Goal: Register for event/course

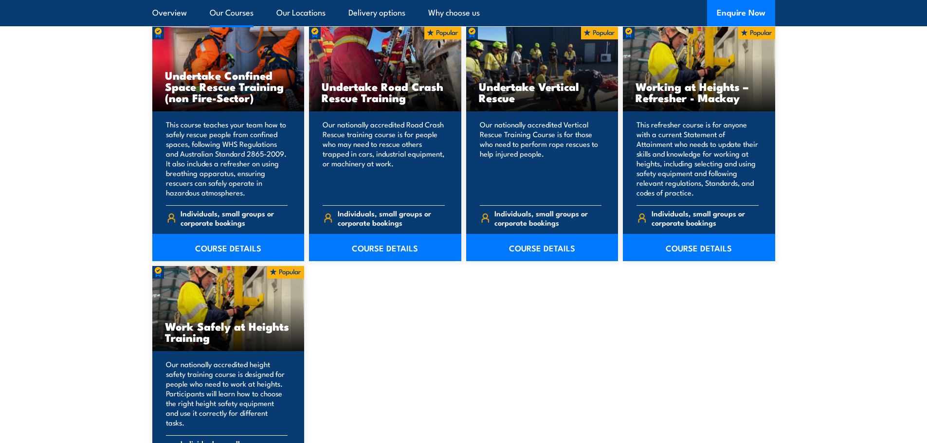
scroll to position [1157, 0]
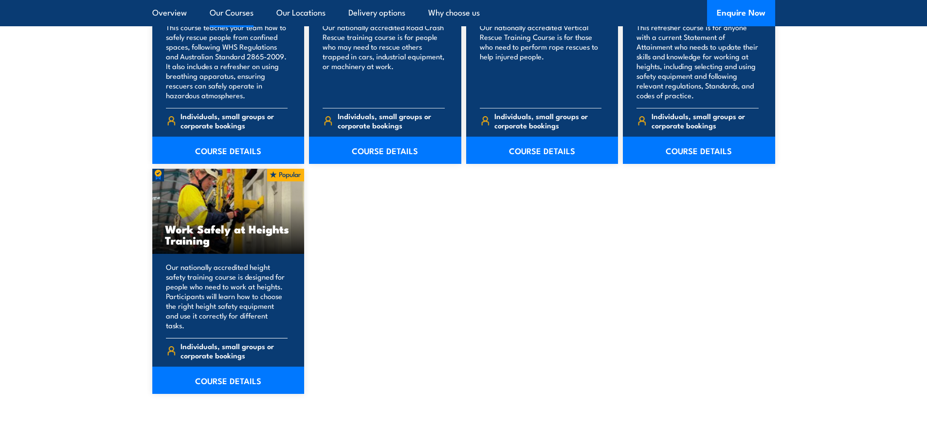
click at [230, 234] on h3 "Work Safely at Heights Training" at bounding box center [228, 234] width 127 height 22
click at [253, 367] on link "COURSE DETAILS" at bounding box center [228, 380] width 152 height 27
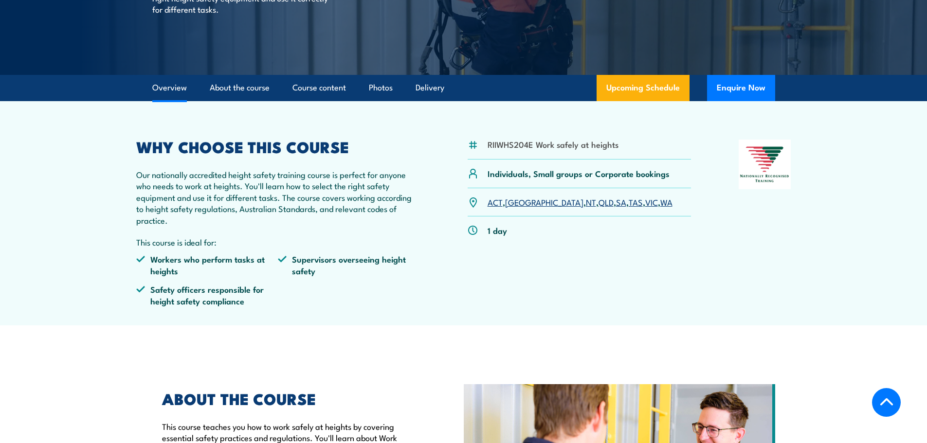
scroll to position [195, 0]
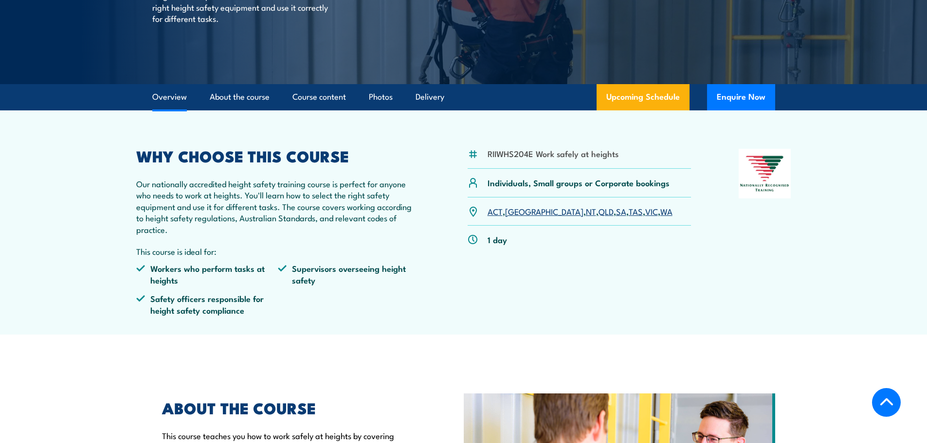
click at [645, 210] on link "VIC" at bounding box center [651, 211] width 13 height 12
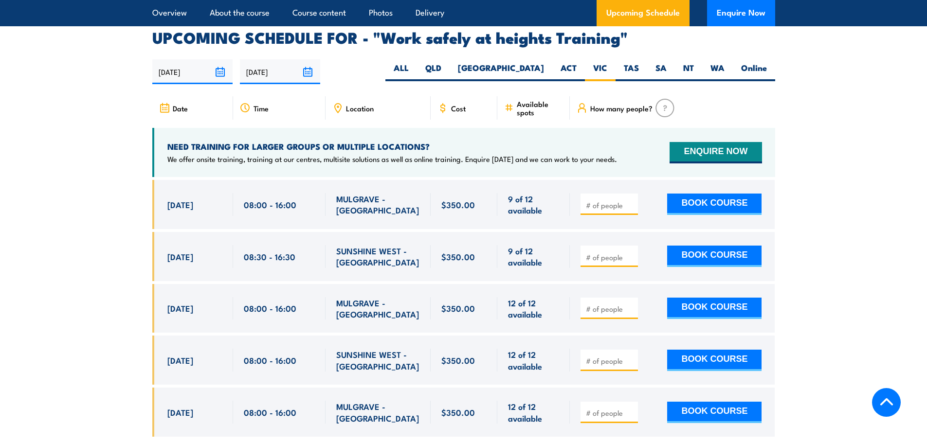
scroll to position [1548, 0]
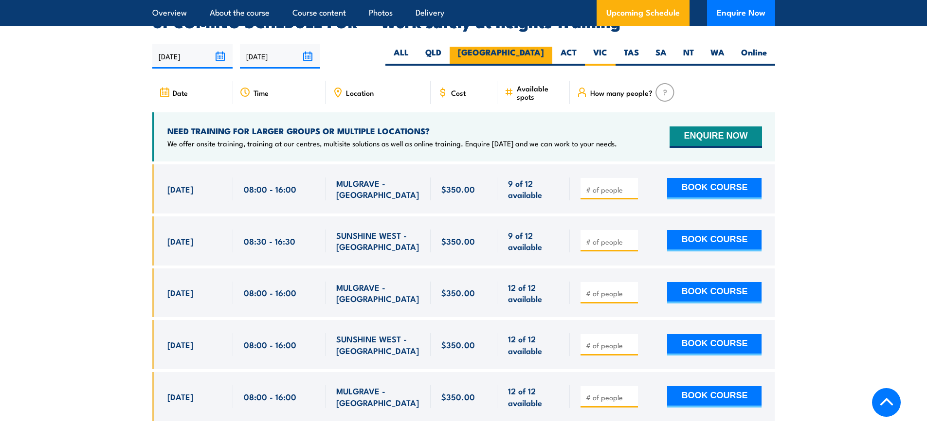
click at [521, 47] on label "[GEOGRAPHIC_DATA]" at bounding box center [501, 56] width 103 height 19
click at [544, 47] on input "[GEOGRAPHIC_DATA]" at bounding box center [547, 50] width 6 height 6
radio input "true"
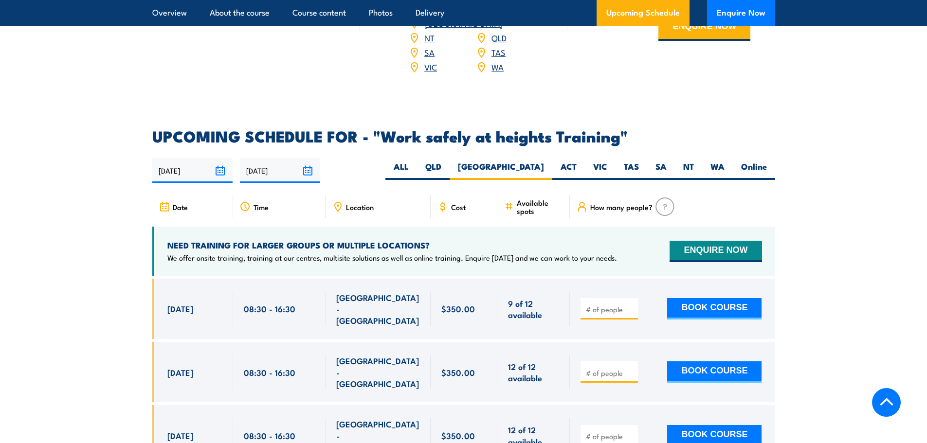
scroll to position [1548, 0]
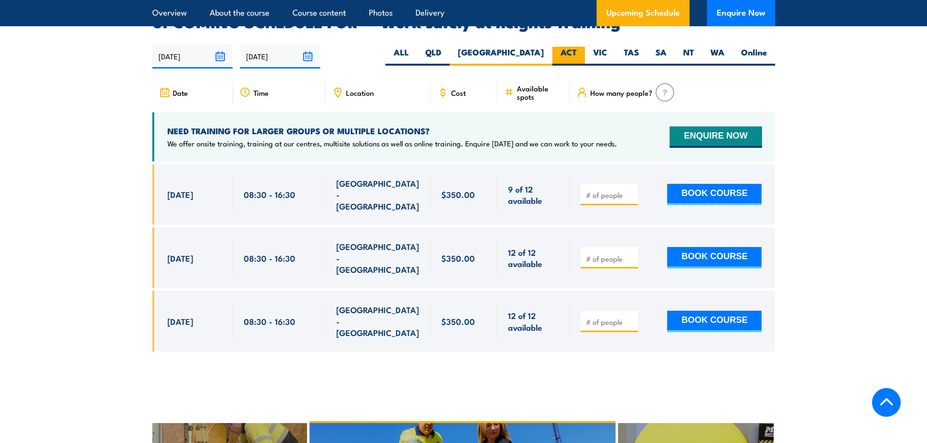
click at [575, 47] on label "ACT" at bounding box center [568, 56] width 33 height 19
click at [577, 47] on input "ACT" at bounding box center [580, 50] width 6 height 6
radio input "true"
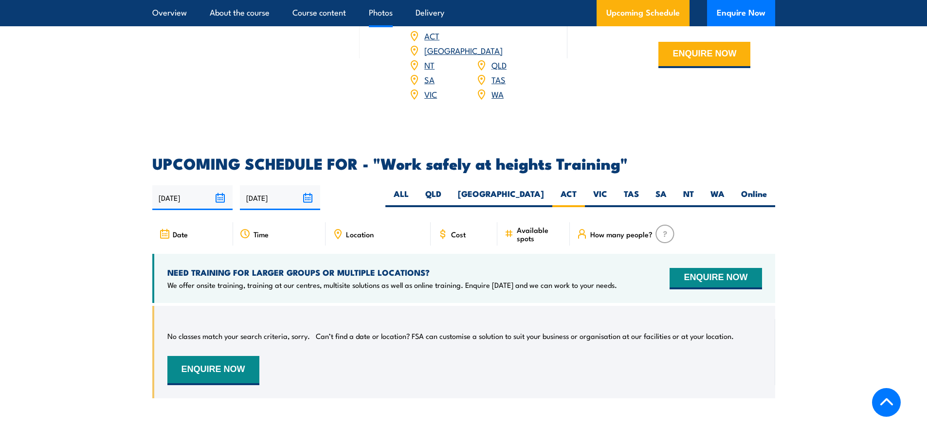
scroll to position [1402, 0]
